Goal: Information Seeking & Learning: Learn about a topic

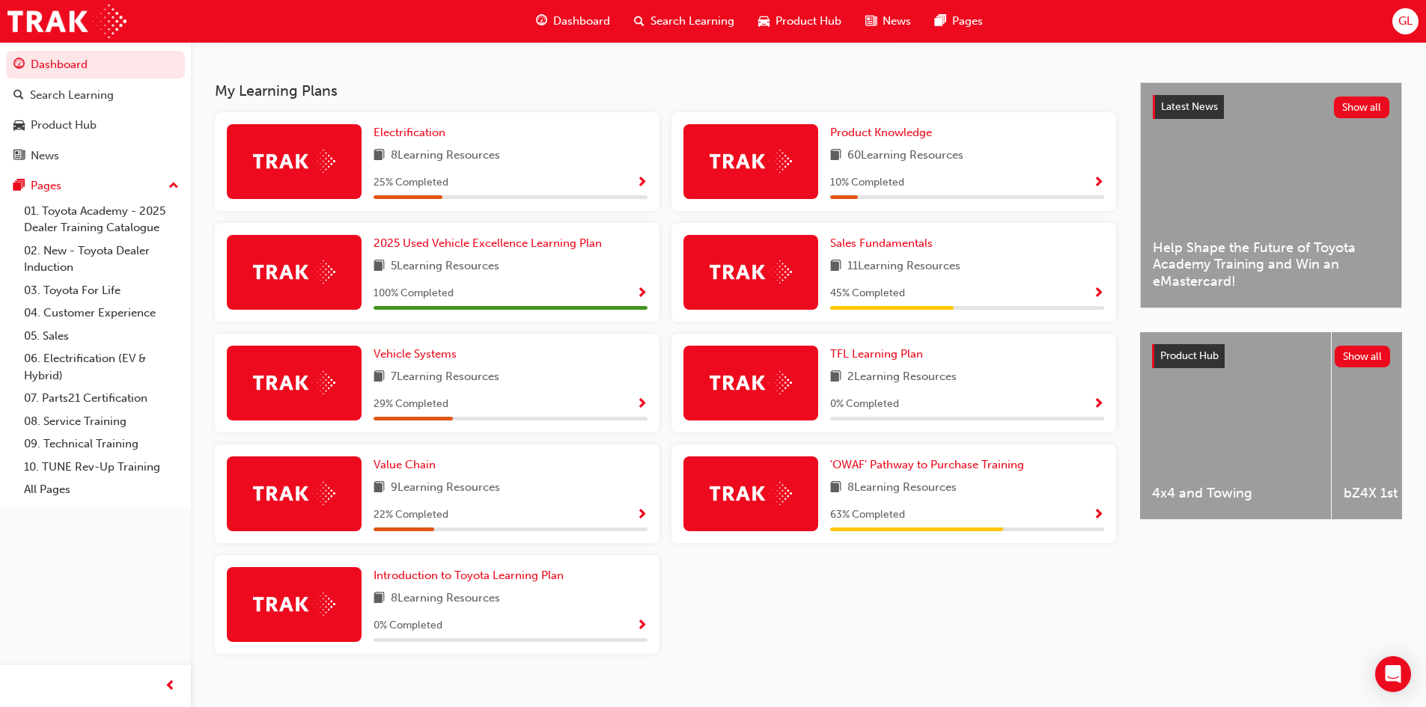
scroll to position [299, 0]
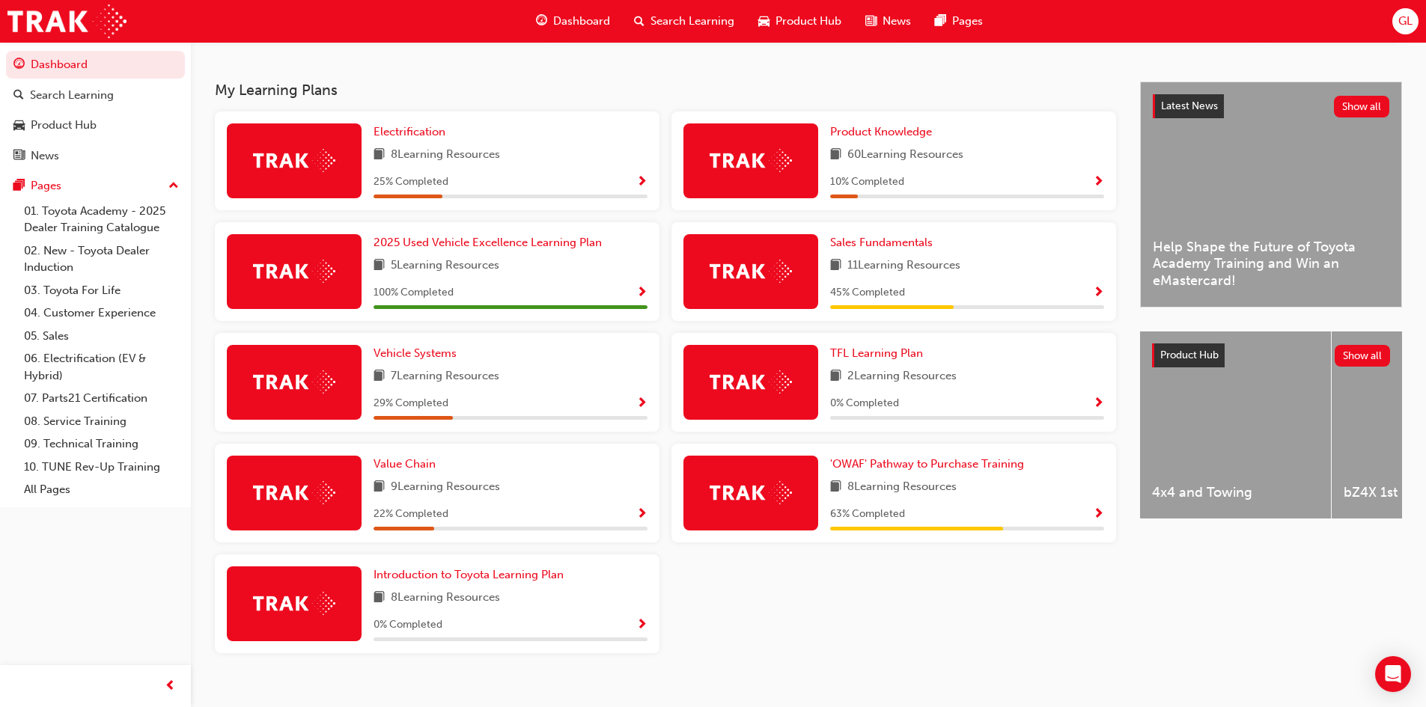
click at [1094, 521] on span "Show Progress" at bounding box center [1098, 514] width 11 height 13
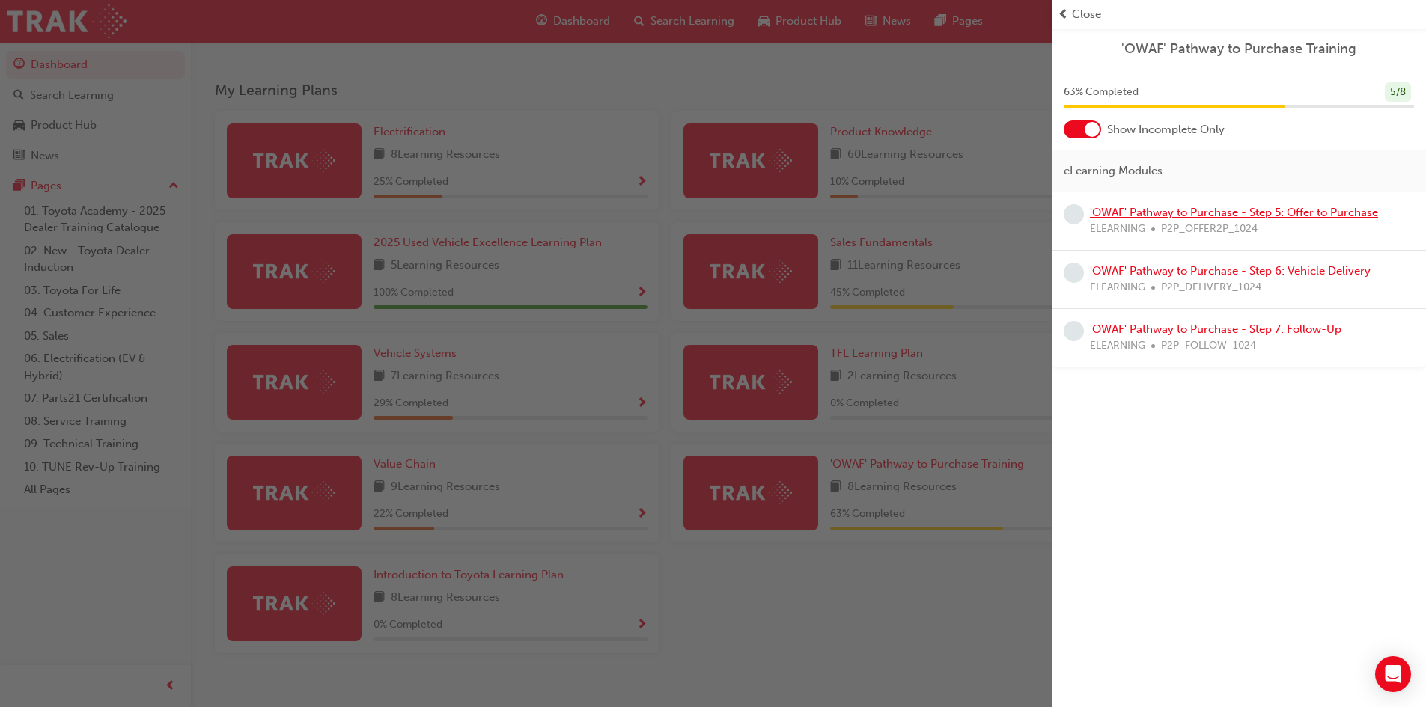
click at [1151, 213] on link "'OWAF' Pathway to Purchase - Step 5: Offer to Purchase" at bounding box center [1234, 212] width 288 height 13
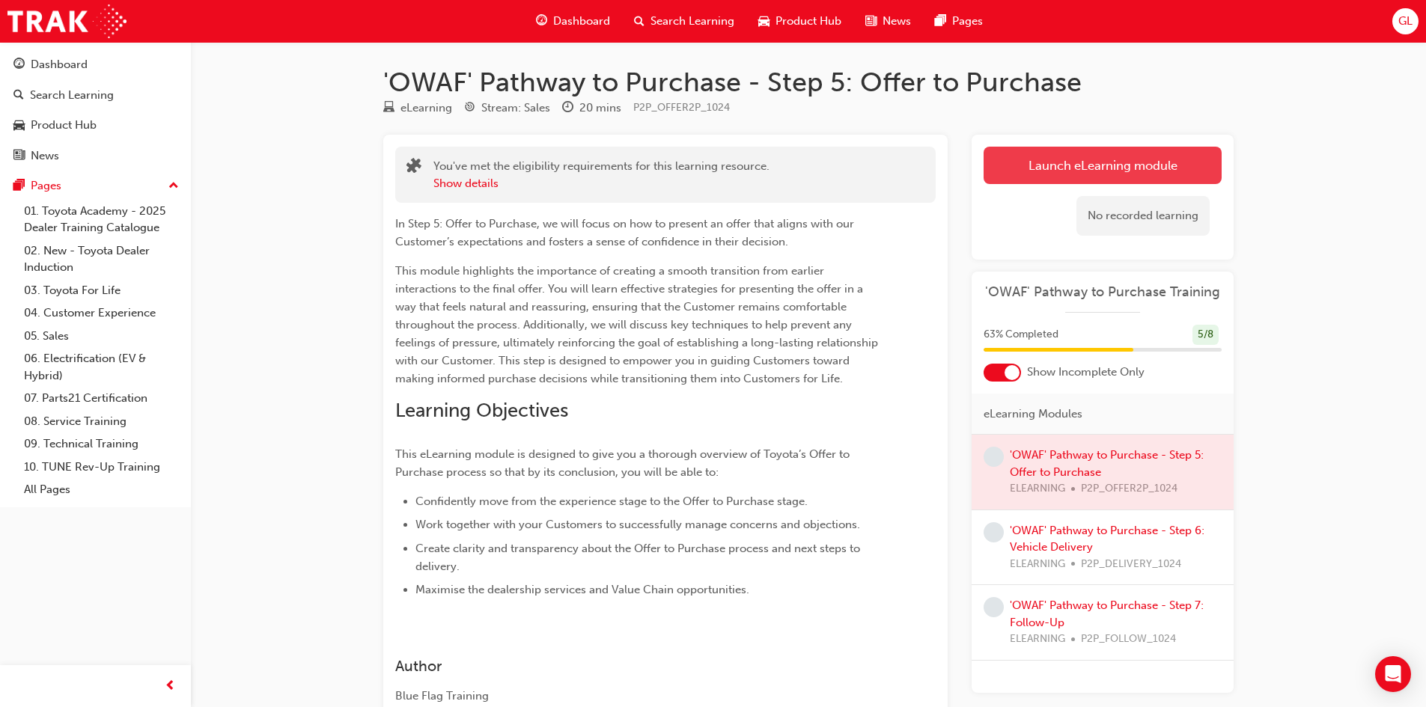
click at [1140, 168] on link "Launch eLearning module" at bounding box center [1103, 165] width 238 height 37
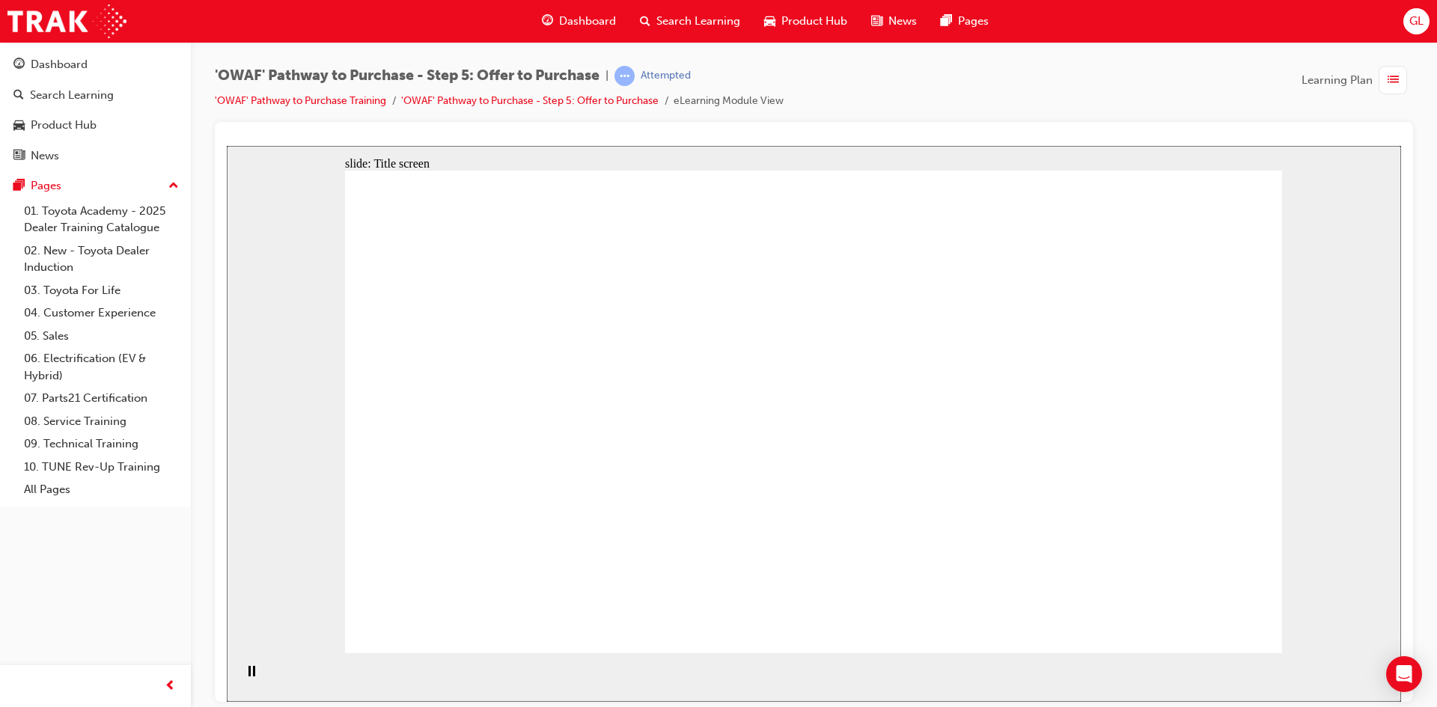
click at [1342, 386] on div "slide: Introduction Rectangle 1 Oval 3 Oval 1 Oval 3 Oval 3 Step 5: Offer to Pu…" at bounding box center [814, 423] width 1174 height 556
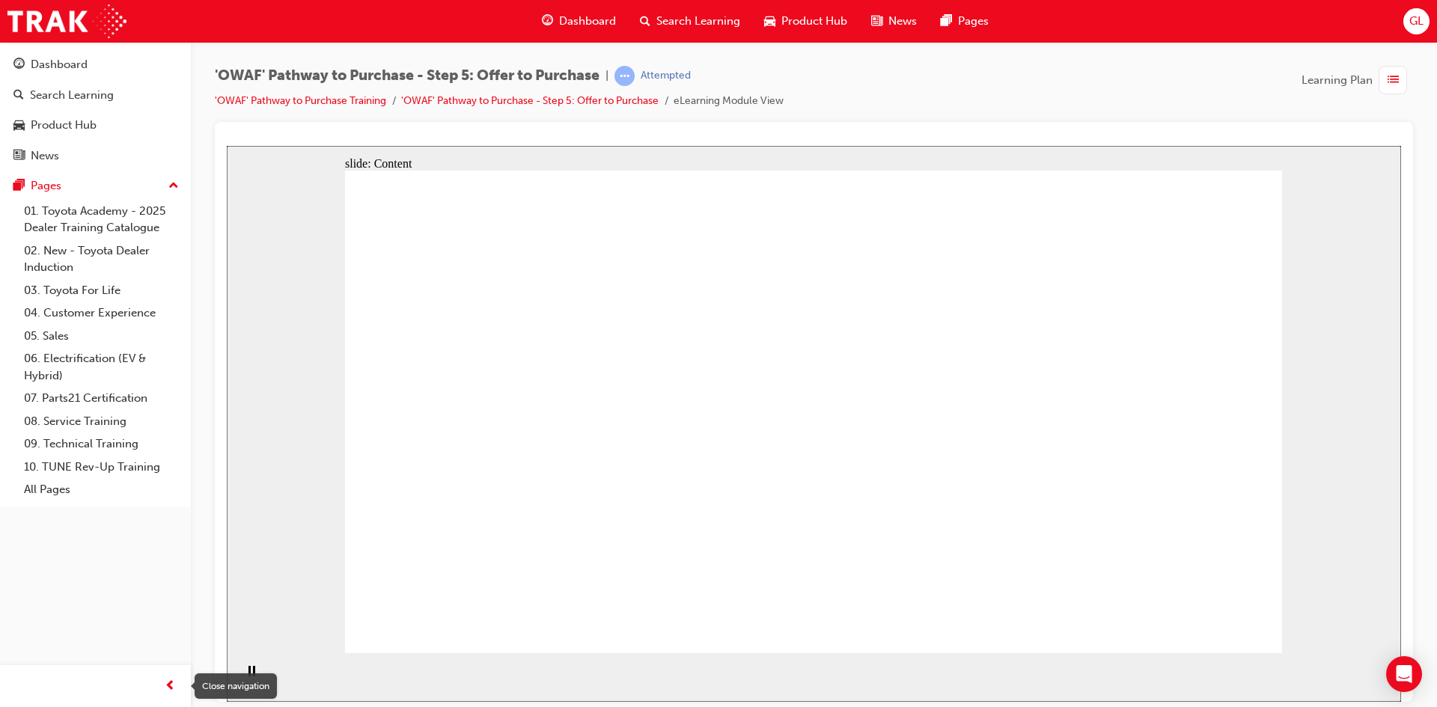
click at [252, 674] on div "Close navigation" at bounding box center [236, 686] width 82 height 25
click at [253, 672] on rect "Pause (Ctrl+Alt+P)" at bounding box center [254, 670] width 2 height 10
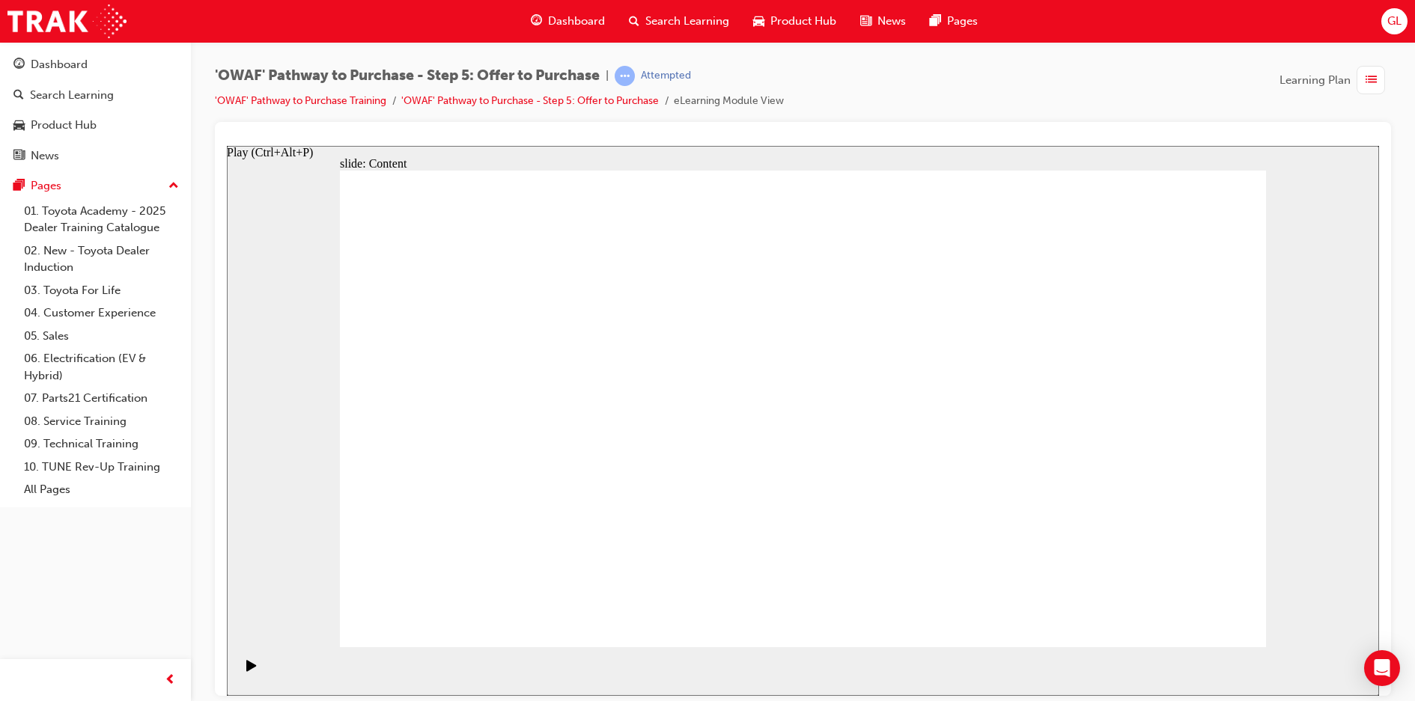
click at [252, 671] on icon "Play (Ctrl+Alt+P)" at bounding box center [251, 665] width 10 height 12
click at [1320, 225] on div "slide: Content Rectangle 1 Rectangle 1 Moving from the experience stage and pre…" at bounding box center [803, 420] width 1152 height 550
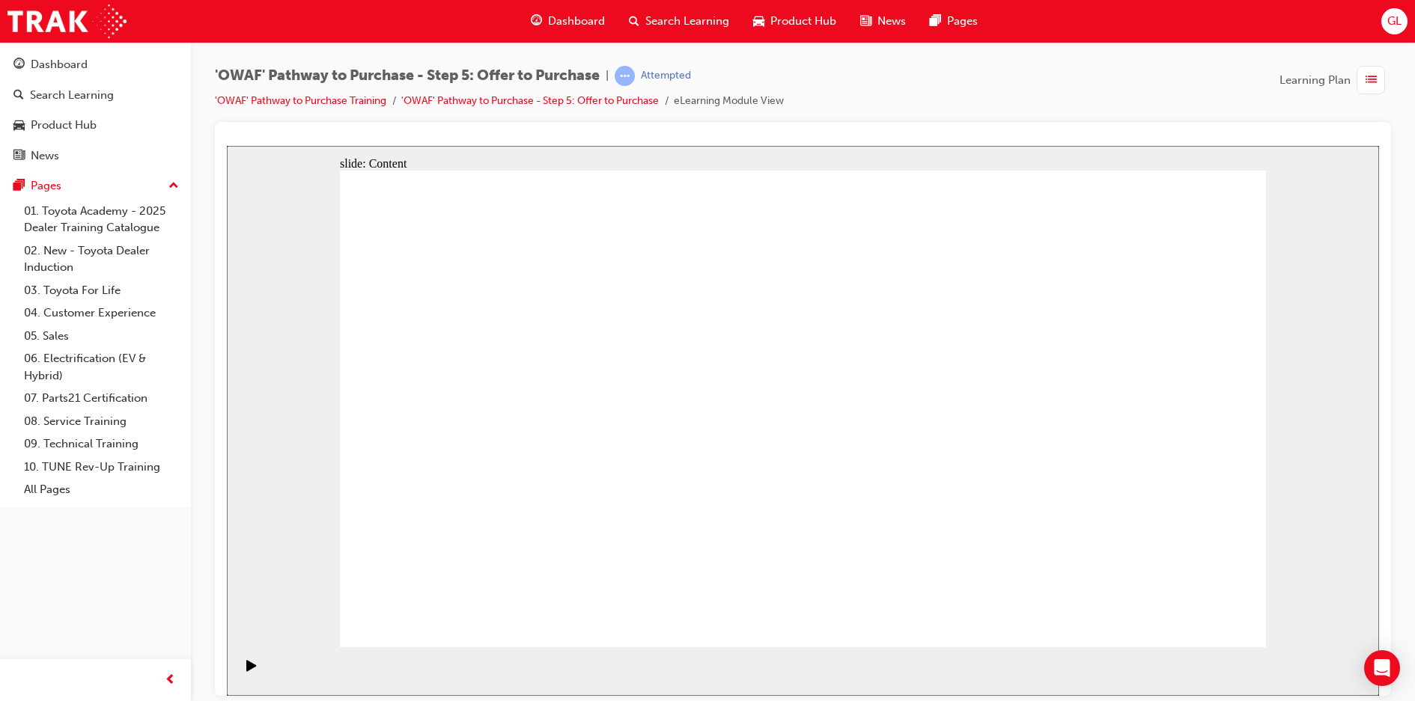
drag, startPoint x: 1214, startPoint y: 627, endPoint x: 1219, endPoint y: 618, distance: 10.0
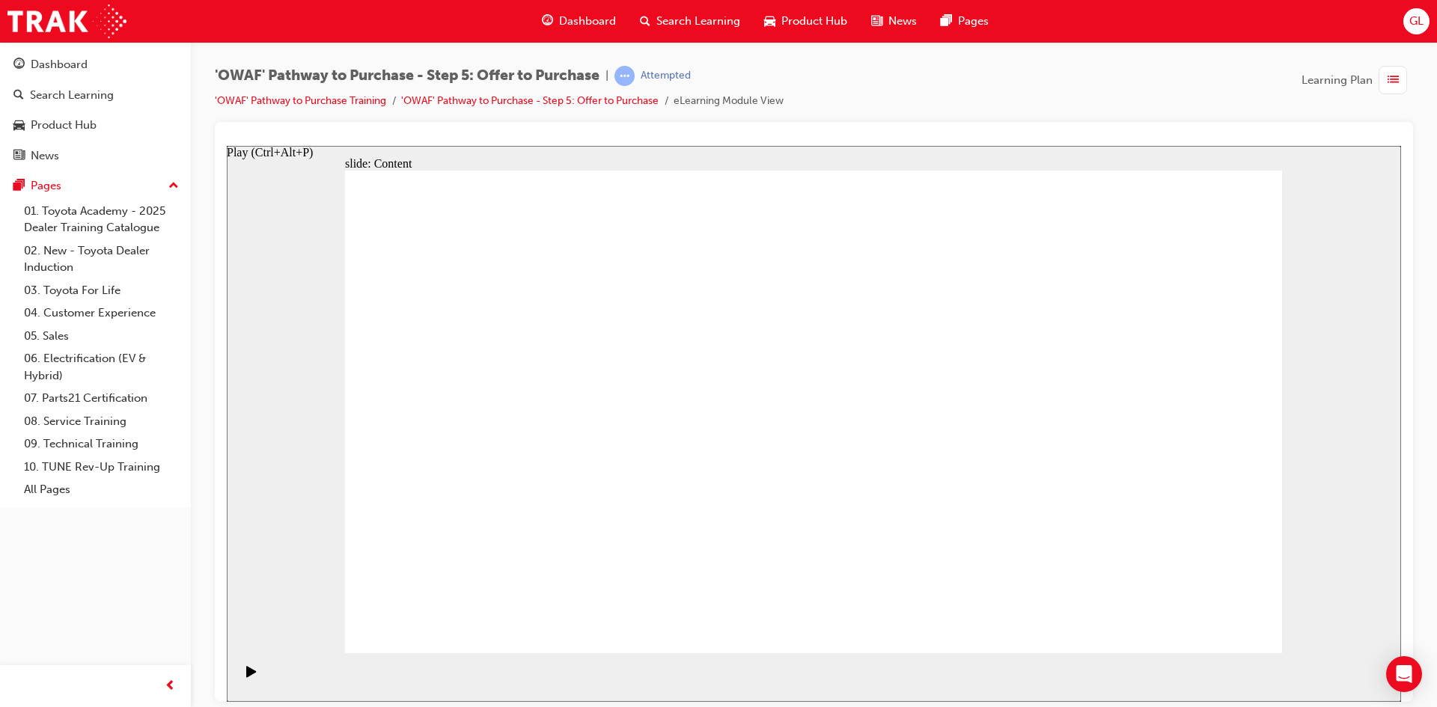
click at [246, 677] on icon "Play (Ctrl+Alt+P)" at bounding box center [251, 670] width 10 height 11
drag, startPoint x: 1224, startPoint y: 419, endPoint x: 1204, endPoint y: 421, distance: 20.3
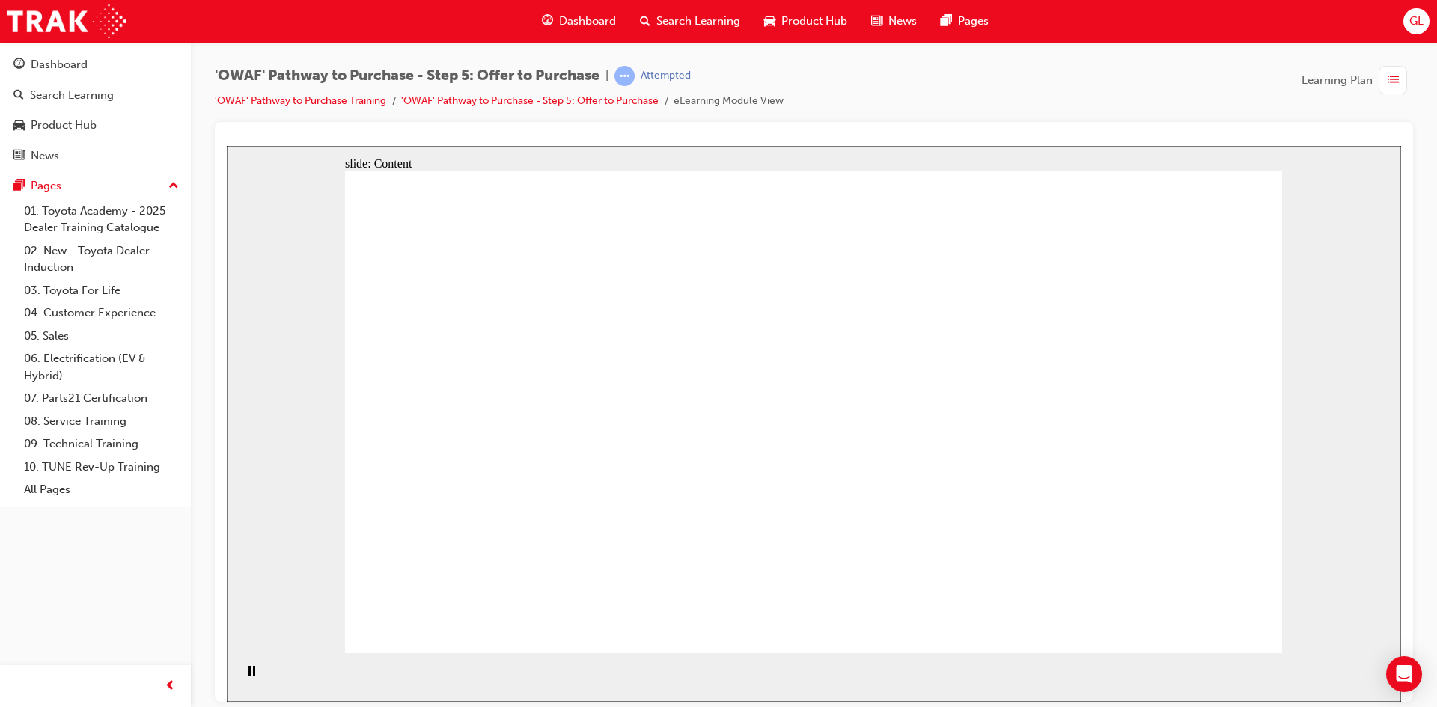
drag, startPoint x: 734, startPoint y: 422, endPoint x: 770, endPoint y: 426, distance: 36.1
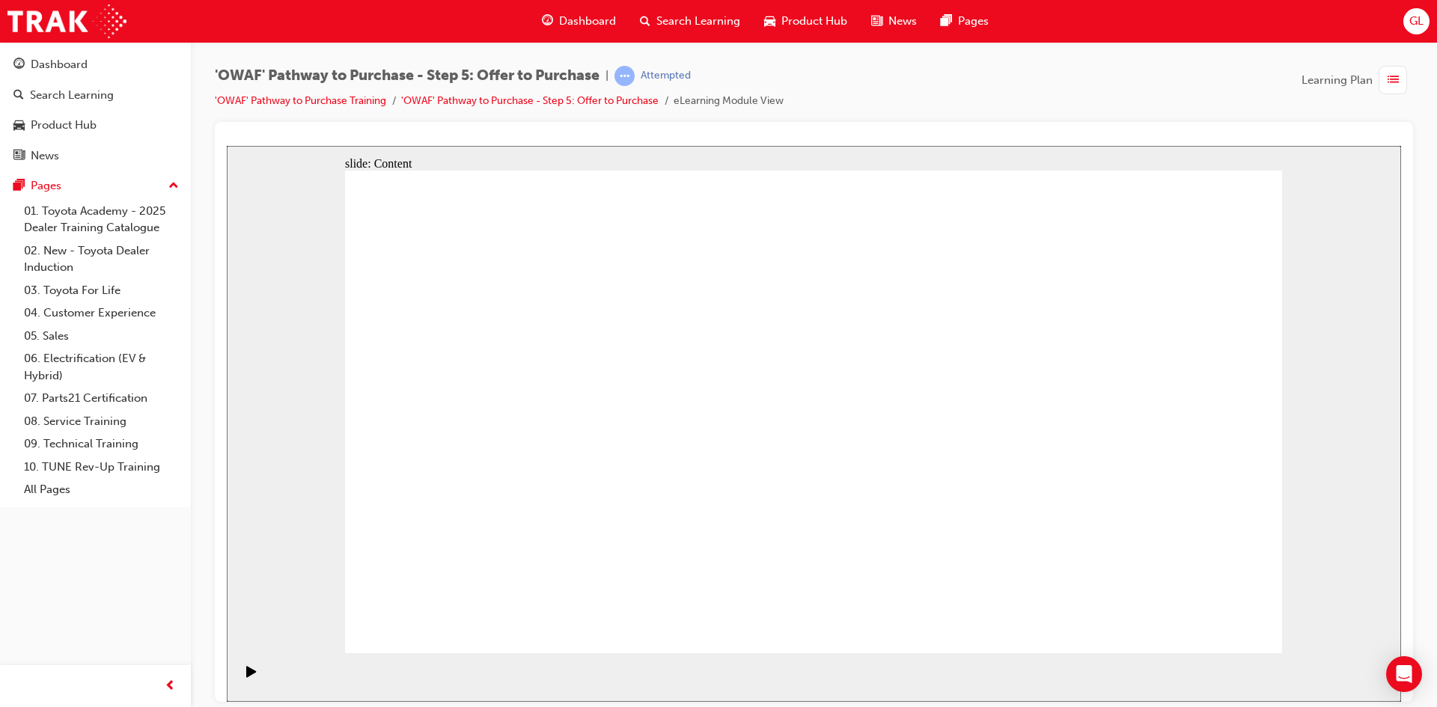
click at [240, 676] on div "Play (Ctrl+Alt+P)" at bounding box center [251, 677] width 25 height 25
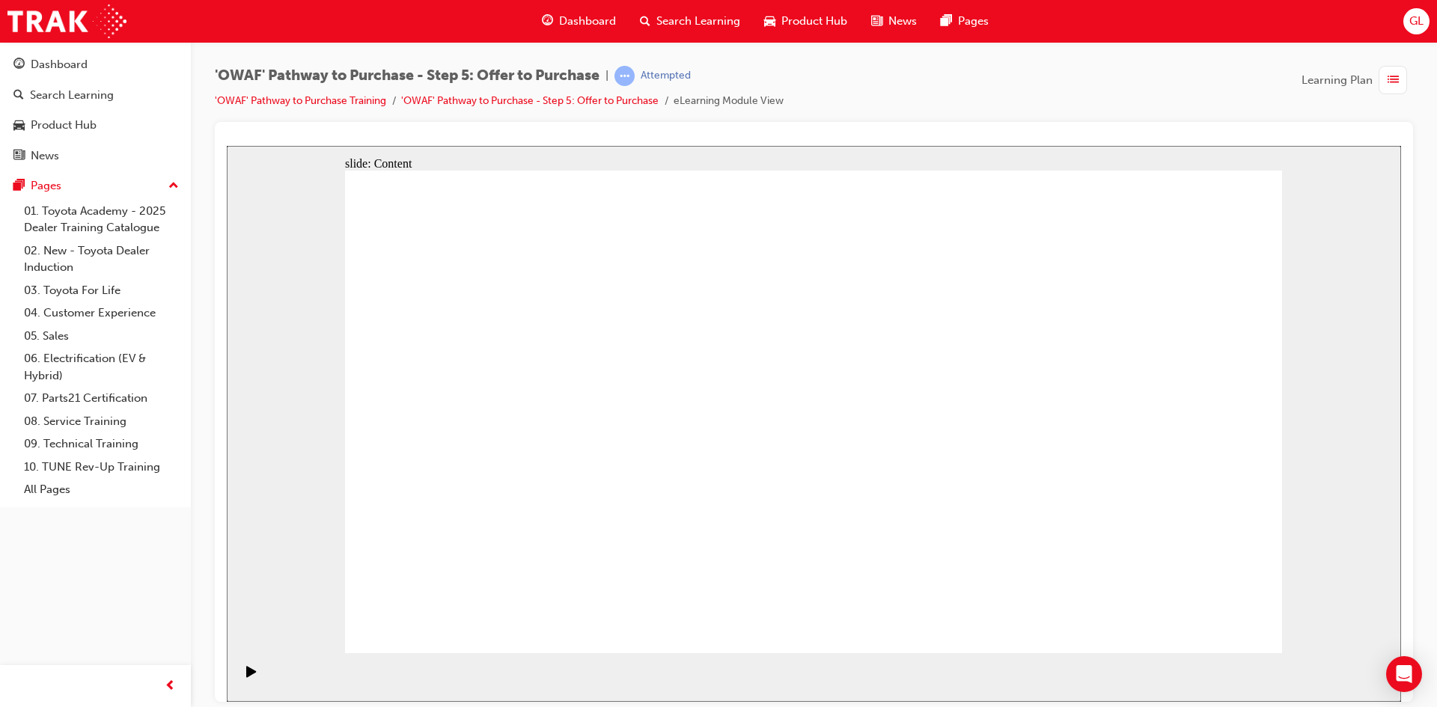
click at [1389, 660] on div "Open Intercom Messenger" at bounding box center [1405, 675] width 40 height 40
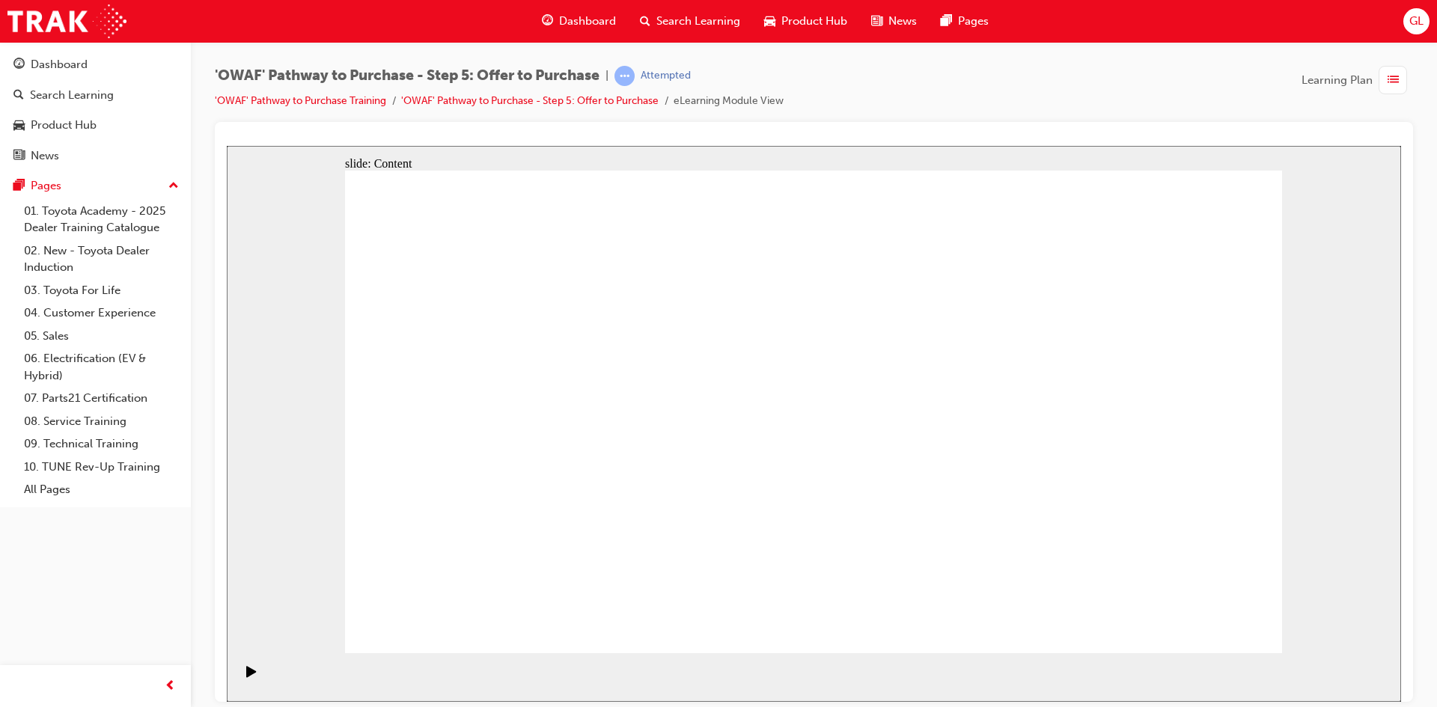
click at [250, 675] on icon "Play (Ctrl+Alt+P)" at bounding box center [251, 671] width 10 height 12
click at [248, 676] on icon "Play (Ctrl+Alt+P)" at bounding box center [251, 670] width 10 height 11
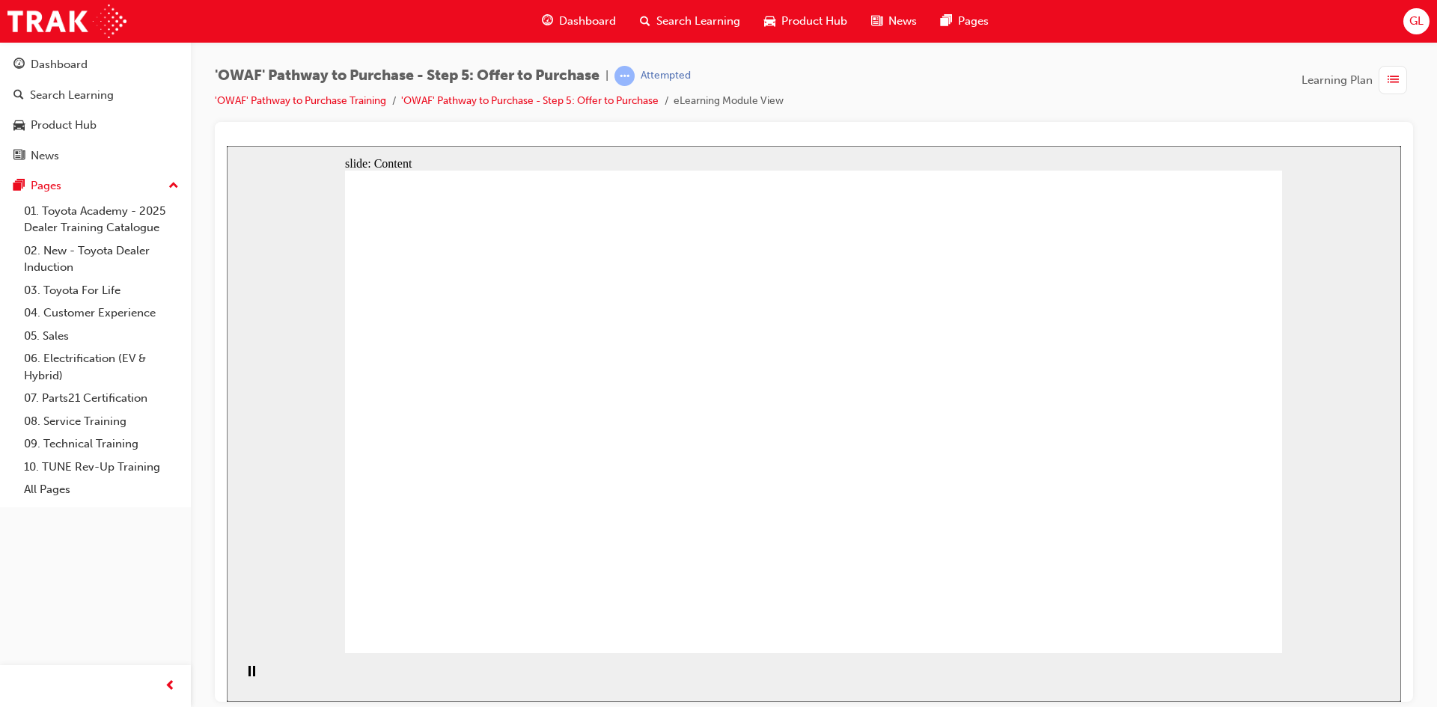
drag, startPoint x: 1003, startPoint y: 408, endPoint x: 1118, endPoint y: 398, distance: 114.9
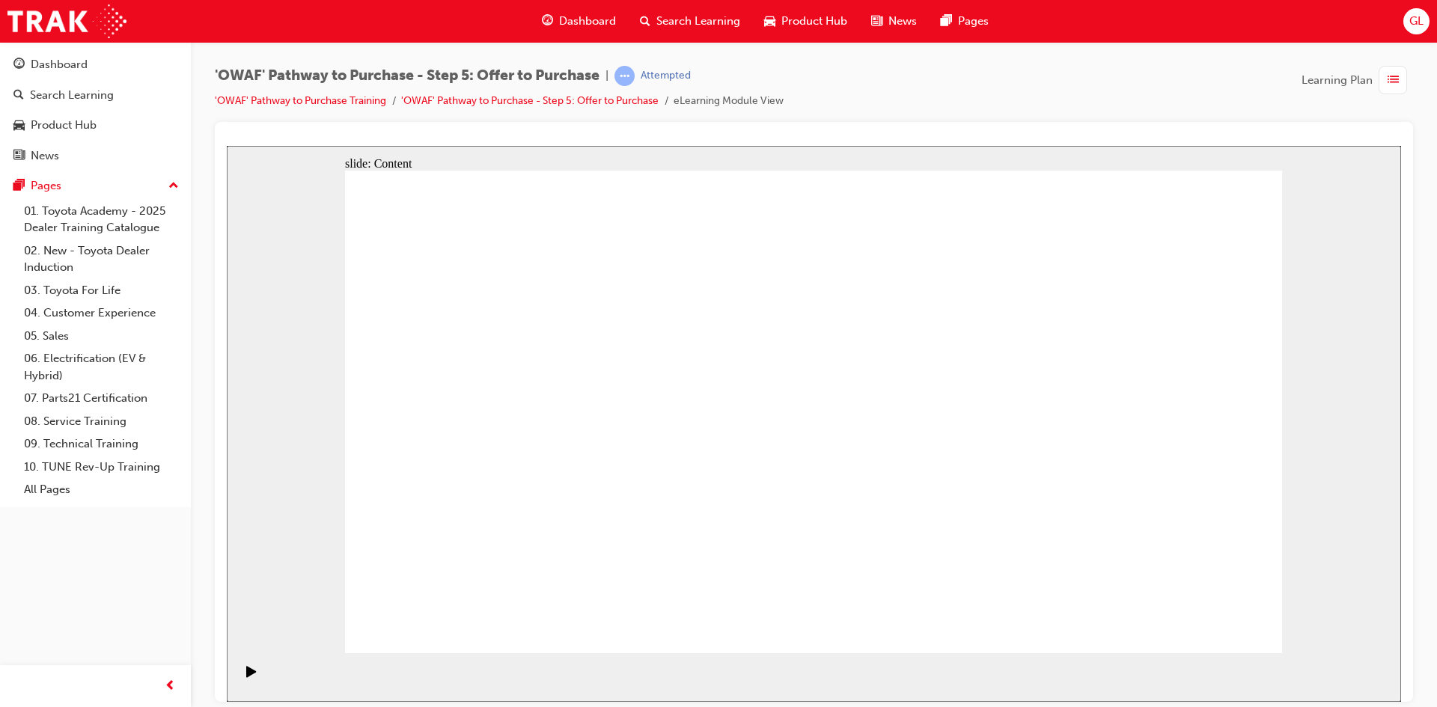
drag, startPoint x: 1196, startPoint y: 630, endPoint x: 1209, endPoint y: 619, distance: 17.0
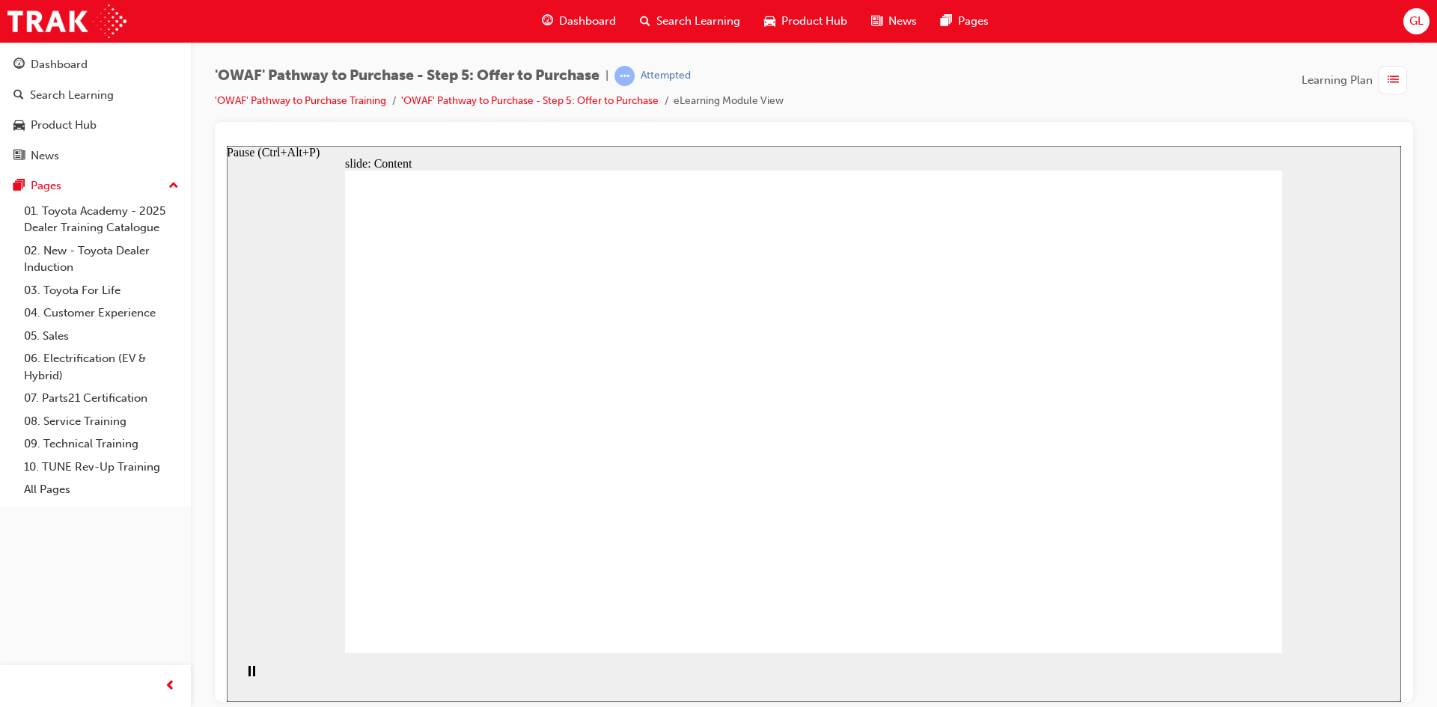
drag, startPoint x: 243, startPoint y: 680, endPoint x: 242, endPoint y: 653, distance: 27.0
click at [249, 676] on icon "Pause (Ctrl+Alt+P)" at bounding box center [252, 670] width 7 height 10
